Goal: Task Accomplishment & Management: Use online tool/utility

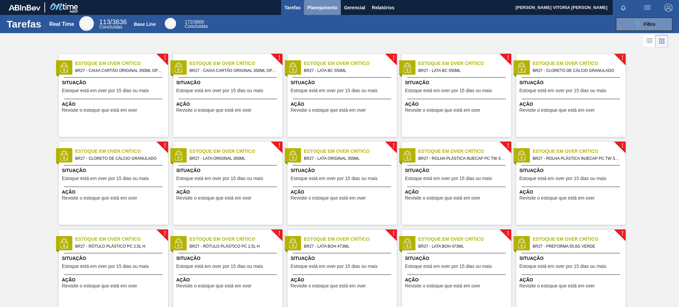
click at [310, 7] on span "Planejamento" at bounding box center [322, 8] width 30 height 8
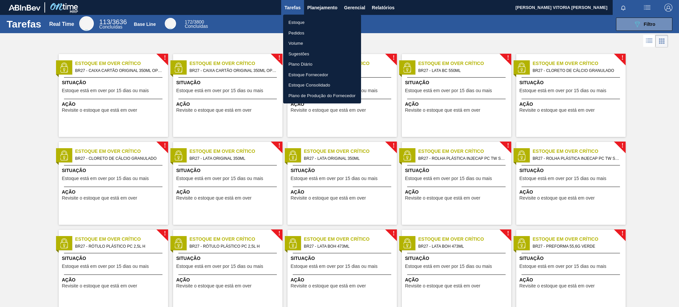
click at [320, 21] on li "Estoque" at bounding box center [322, 22] width 78 height 11
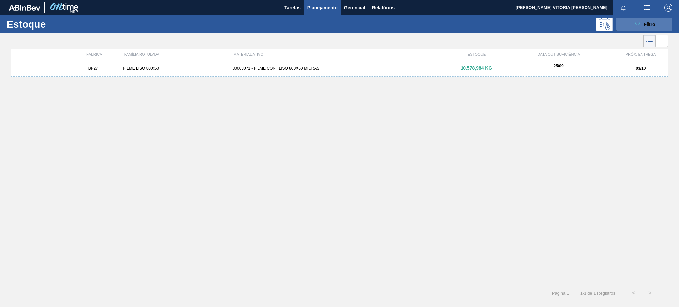
click at [660, 25] on button "089F7B8B-B2A5-4AFE-B5C0-19BA573D28AC Filtro" at bounding box center [644, 24] width 56 height 13
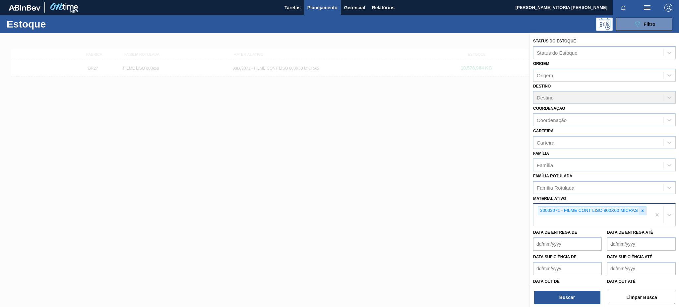
click at [642, 209] on icon at bounding box center [642, 210] width 2 height 2
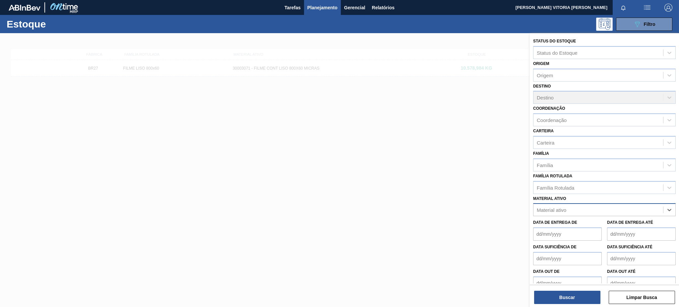
click at [590, 209] on div "Material ativo" at bounding box center [598, 210] width 130 height 10
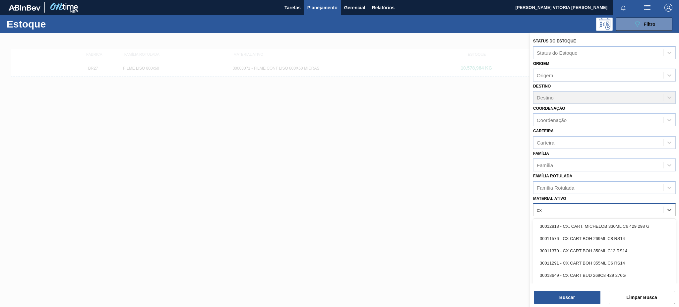
type ativo "cx c"
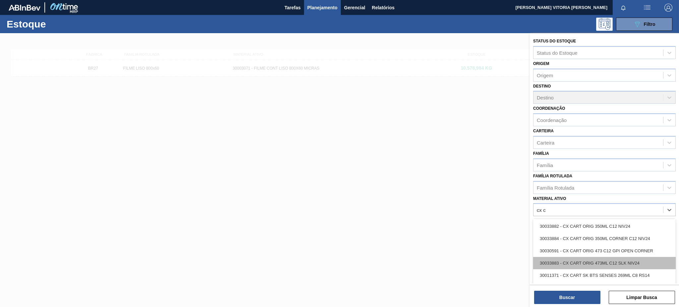
click at [620, 259] on div "30033883 - CX CART ORIG 473ML C12 SLK NIV24" at bounding box center [604, 263] width 142 height 12
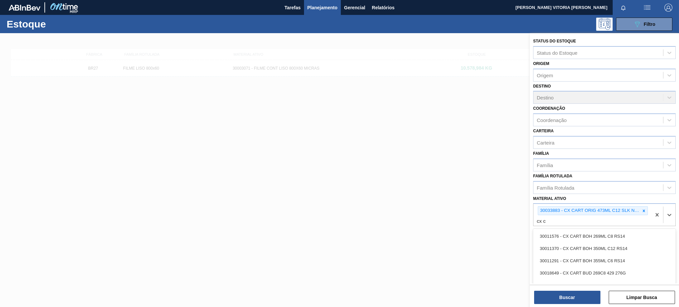
type ativo "cx ca"
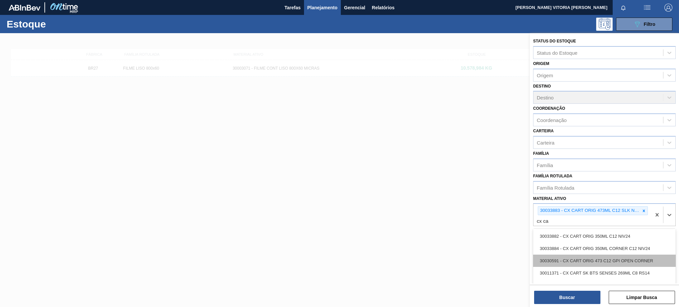
click at [632, 258] on div "30030591 - CX CART ORIG 473 C12 GPI OPEN CORNER" at bounding box center [604, 260] width 142 height 12
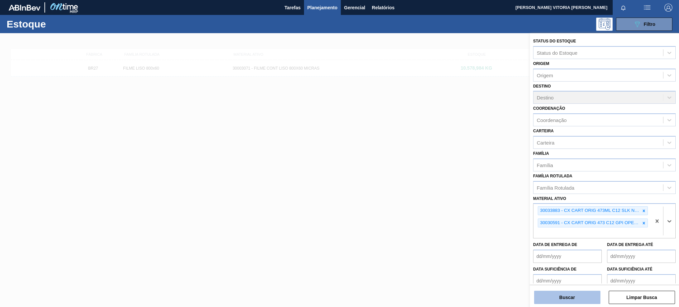
click at [587, 302] on button "Buscar" at bounding box center [567, 297] width 66 height 13
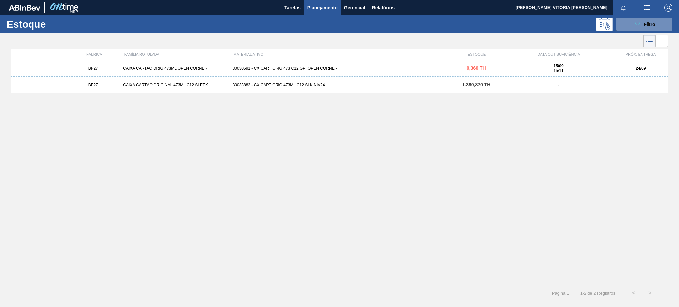
click at [565, 83] on div "-" at bounding box center [557, 85] width 109 height 5
